Goal: Complete application form

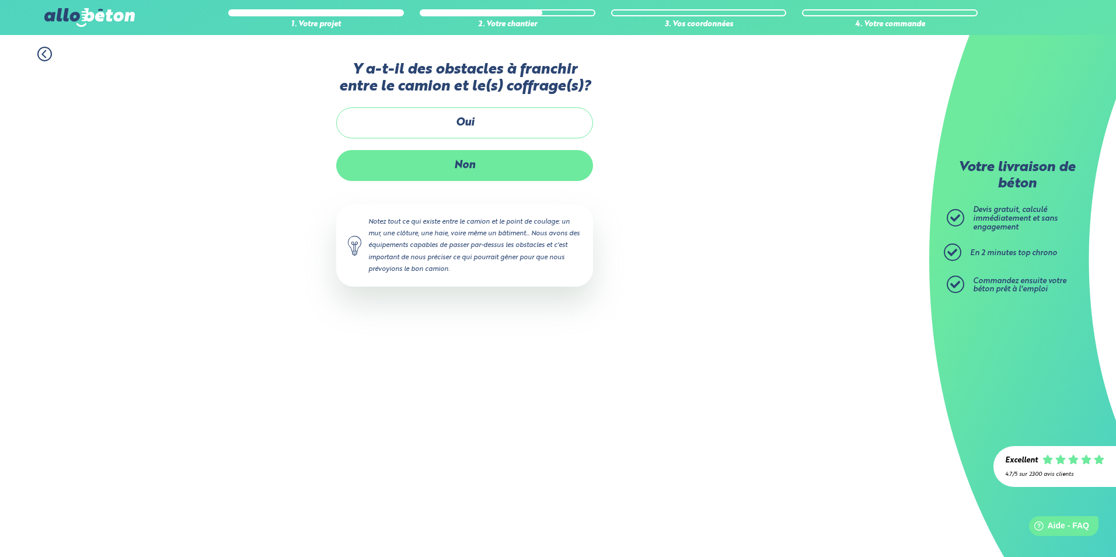
click at [431, 158] on label "Non" at bounding box center [464, 165] width 257 height 31
click at [0, 0] on input "Non" at bounding box center [0, 0] width 0 height 0
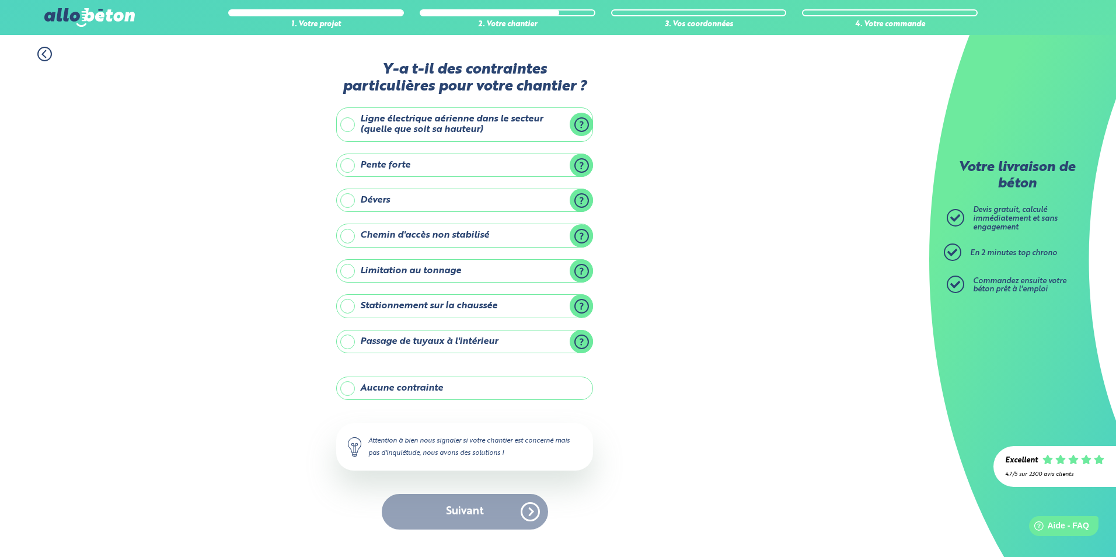
click at [529, 389] on label "Aucune contrainte" at bounding box center [464, 388] width 257 height 23
click at [0, 0] on input "Aucune contrainte" at bounding box center [0, 0] width 0 height 0
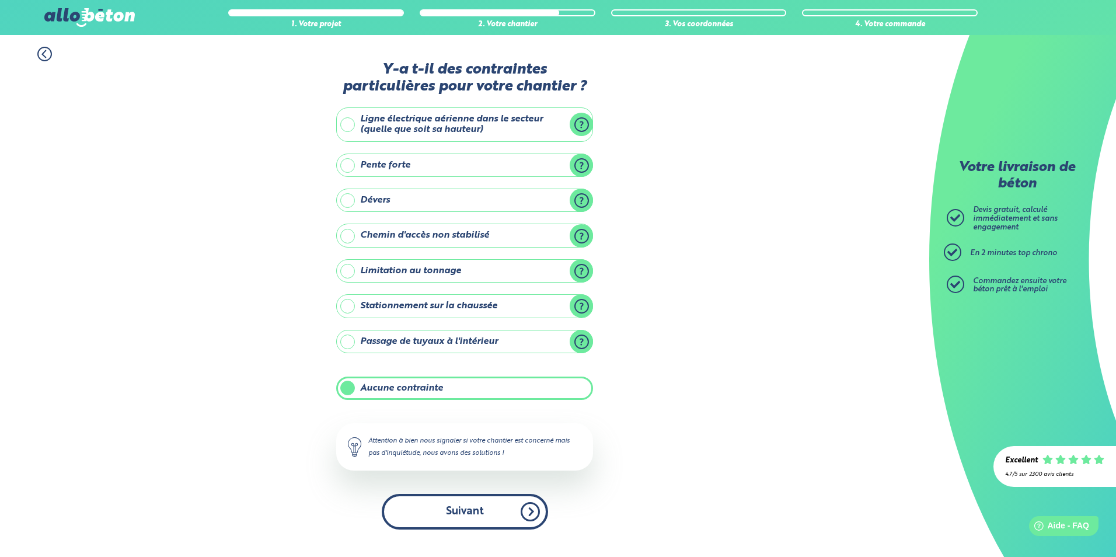
click at [487, 506] on button "Suivant" at bounding box center [465, 512] width 166 height 36
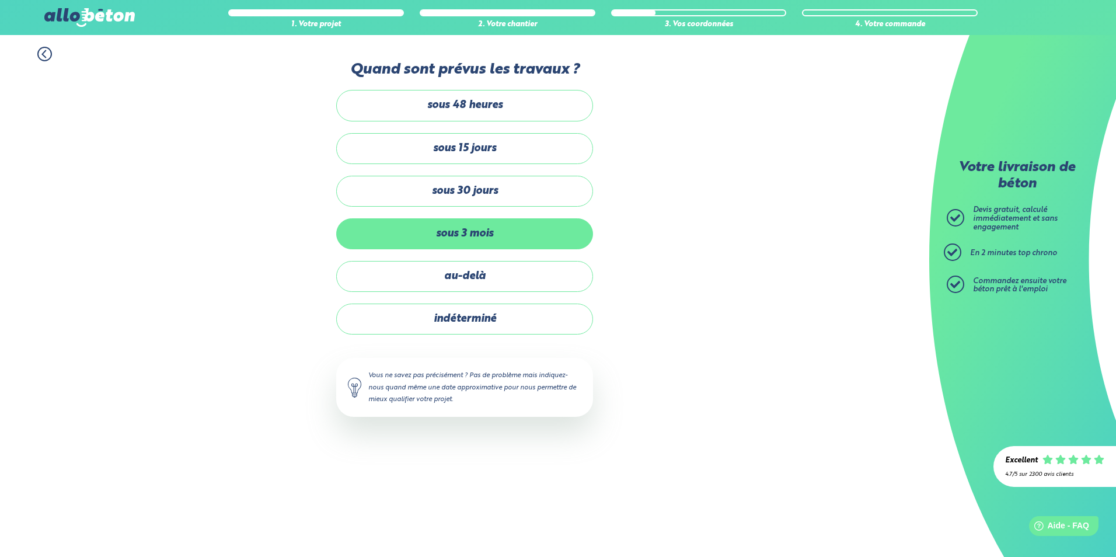
click at [483, 235] on label "sous 3 mois" at bounding box center [464, 233] width 257 height 31
click at [0, 0] on input "sous 3 mois" at bounding box center [0, 0] width 0 height 0
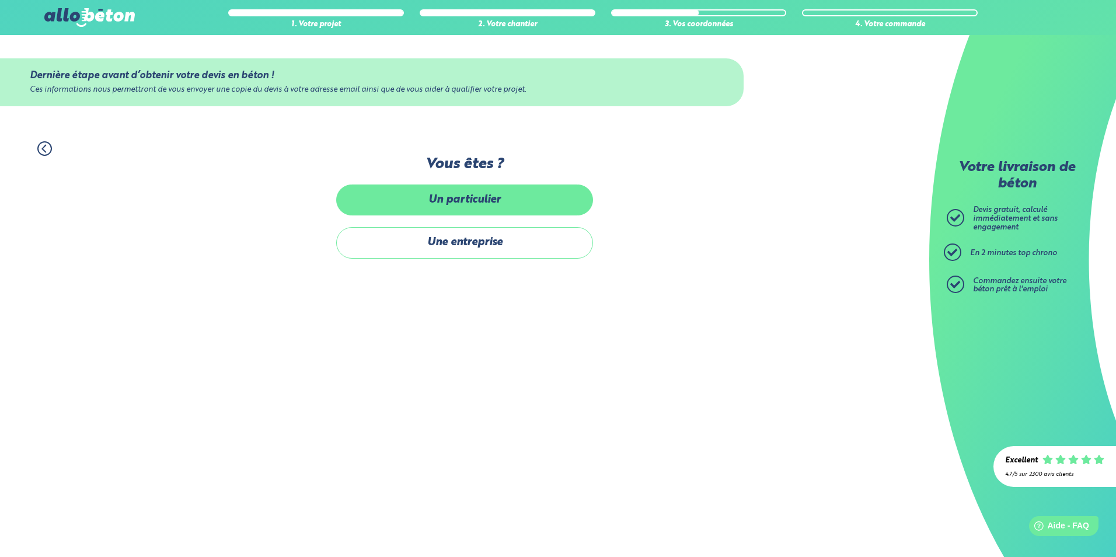
click at [451, 191] on label "Un particulier" at bounding box center [464, 199] width 257 height 31
click at [0, 0] on input "Un particulier" at bounding box center [0, 0] width 0 height 0
